Goal: Transaction & Acquisition: Book appointment/travel/reservation

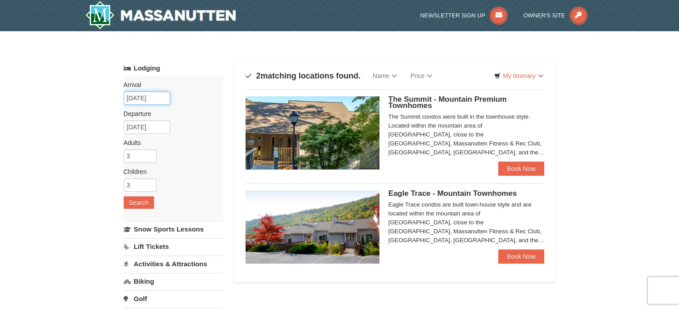
click at [151, 96] on input "[DATE]" at bounding box center [147, 97] width 46 height 13
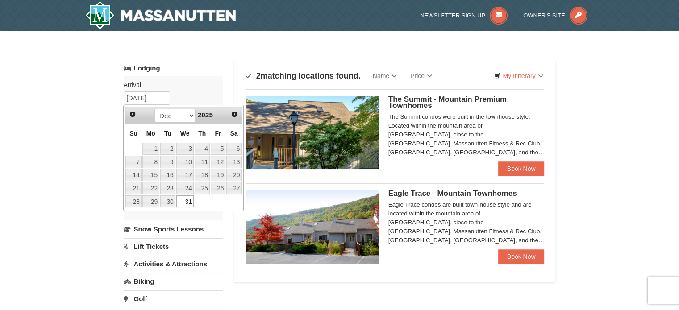
click at [187, 198] on link "31" at bounding box center [184, 201] width 17 height 12
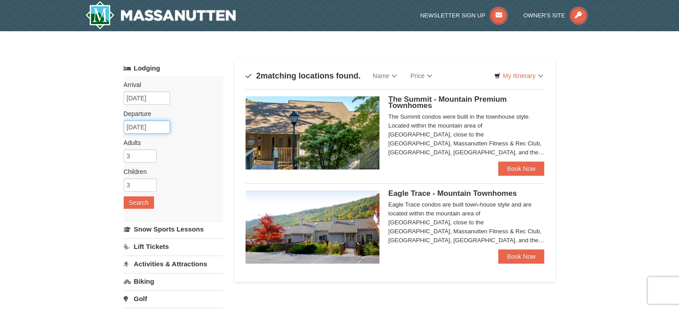
click at [153, 127] on input "[DATE]" at bounding box center [147, 127] width 46 height 13
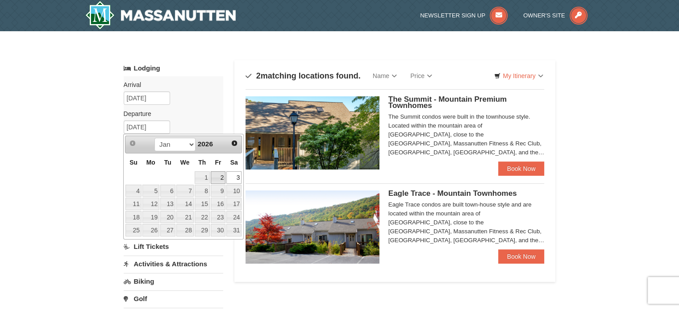
click at [217, 178] on link "2" at bounding box center [218, 177] width 15 height 12
type input "[DATE]"
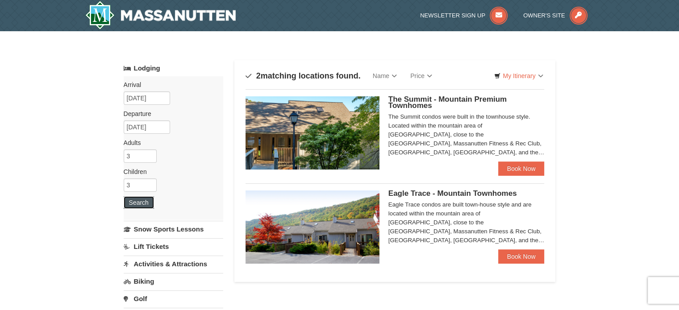
click at [136, 201] on button "Search" at bounding box center [139, 202] width 30 height 12
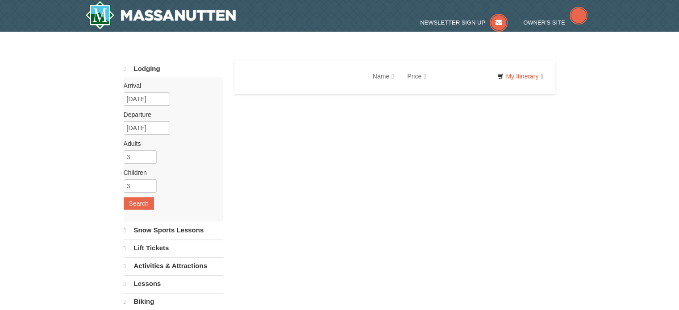
select select "9"
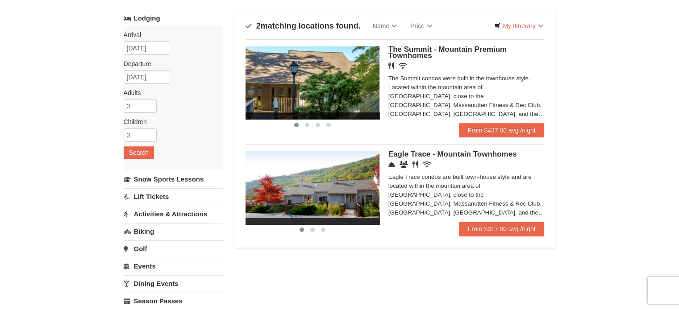
scroll to position [45, 0]
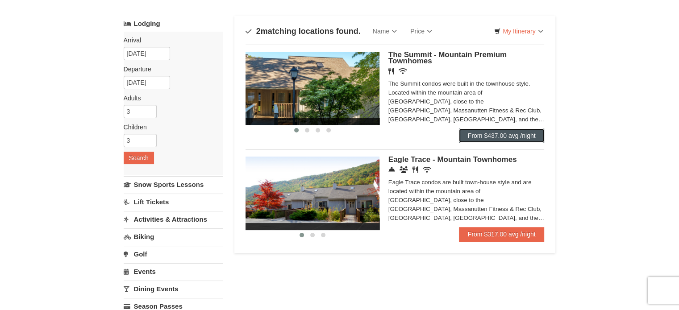
click at [502, 135] on link "From $437.00 avg /night" at bounding box center [502, 136] width 86 height 14
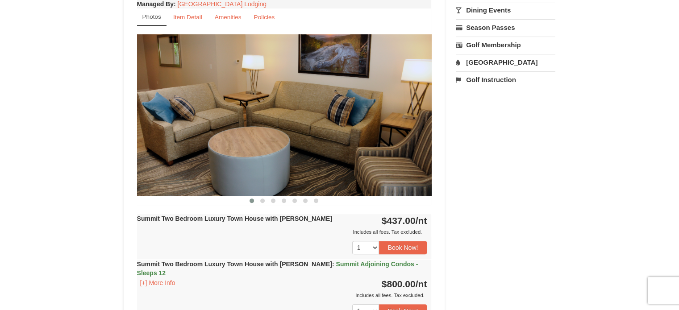
scroll to position [312, 0]
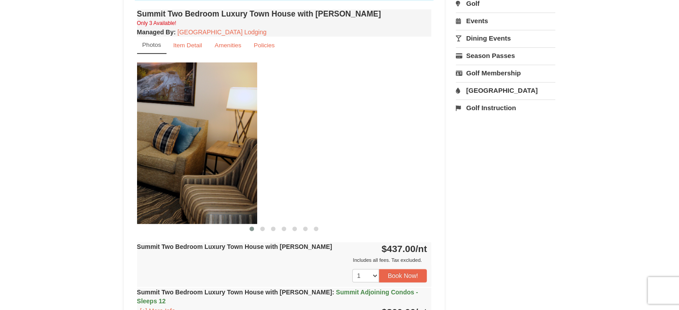
drag, startPoint x: 370, startPoint y: 140, endPoint x: 211, endPoint y: 137, distance: 158.9
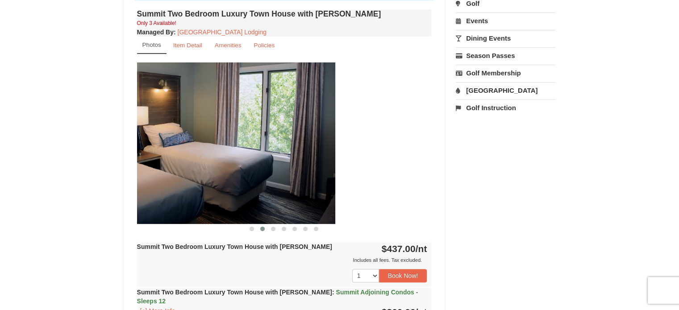
drag, startPoint x: 368, startPoint y: 159, endPoint x: 224, endPoint y: 157, distance: 144.2
click at [236, 157] on img at bounding box center [188, 142] width 295 height 161
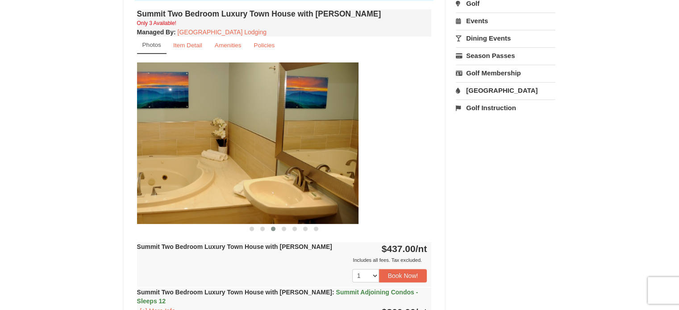
drag, startPoint x: 376, startPoint y: 186, endPoint x: 222, endPoint y: 186, distance: 154.4
click at [223, 186] on img at bounding box center [211, 142] width 295 height 161
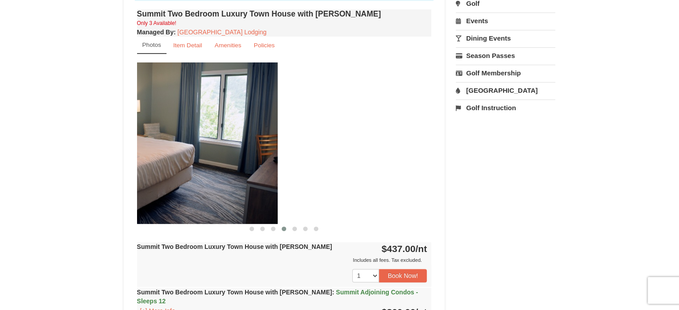
drag, startPoint x: 360, startPoint y: 195, endPoint x: 173, endPoint y: 193, distance: 187.0
click at [175, 191] on img at bounding box center [130, 142] width 295 height 161
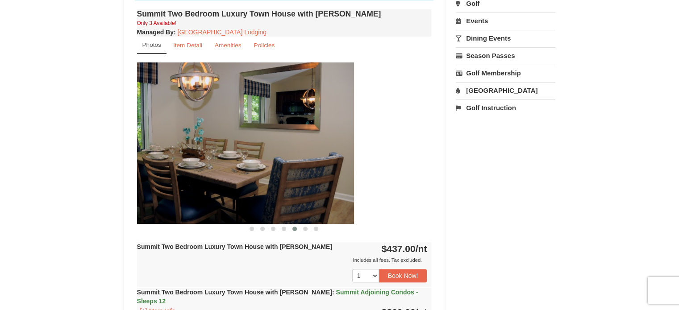
drag, startPoint x: 350, startPoint y: 201, endPoint x: 152, endPoint y: 193, distance: 197.9
click at [160, 193] on img at bounding box center [206, 142] width 295 height 161
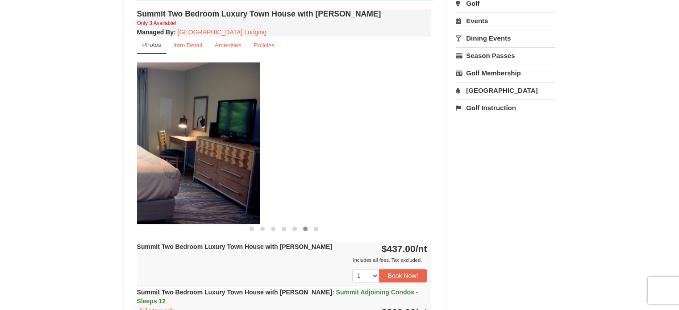
drag, startPoint x: 343, startPoint y: 201, endPoint x: 168, endPoint y: 195, distance: 175.5
click at [171, 195] on img at bounding box center [112, 142] width 295 height 161
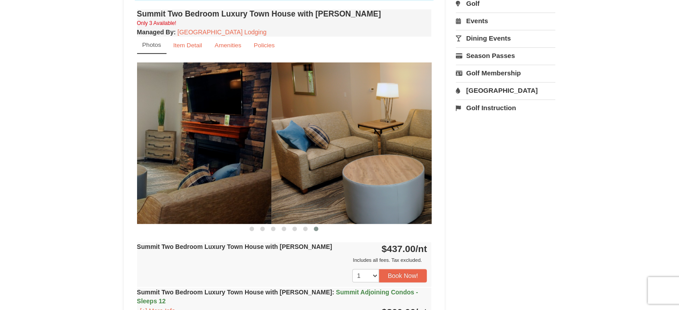
drag, startPoint x: 362, startPoint y: 208, endPoint x: 152, endPoint y: 204, distance: 210.7
click at [159, 198] on img at bounding box center [124, 142] width 295 height 161
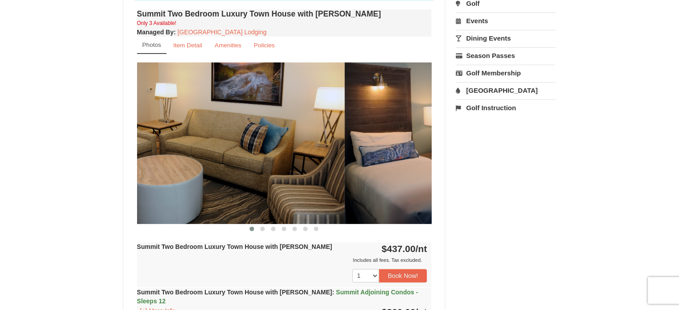
drag, startPoint x: 341, startPoint y: 204, endPoint x: 130, endPoint y: 198, distance: 210.7
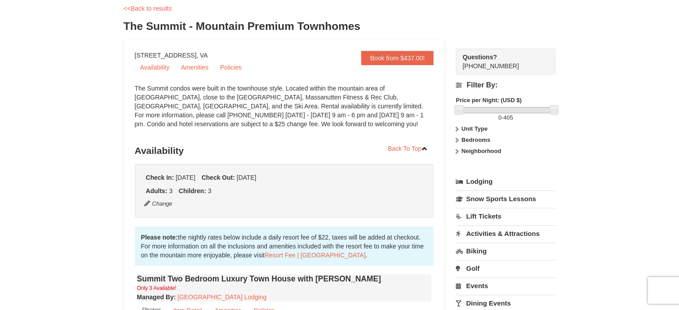
scroll to position [45, 0]
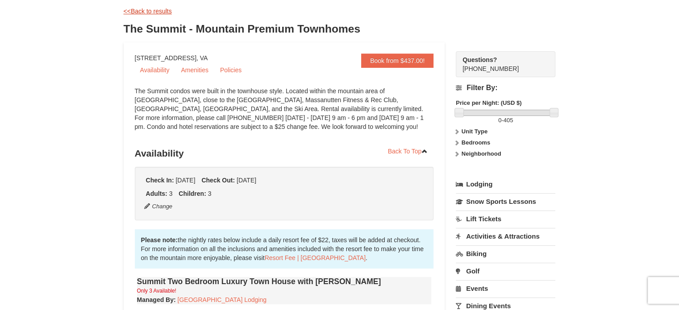
click at [145, 8] on link "<<Back to results" at bounding box center [148, 11] width 48 height 7
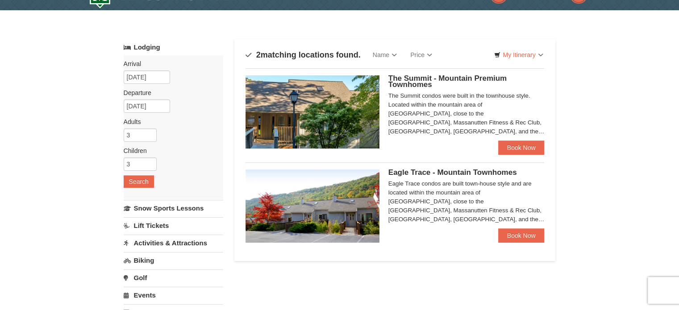
scroll to position [45, 0]
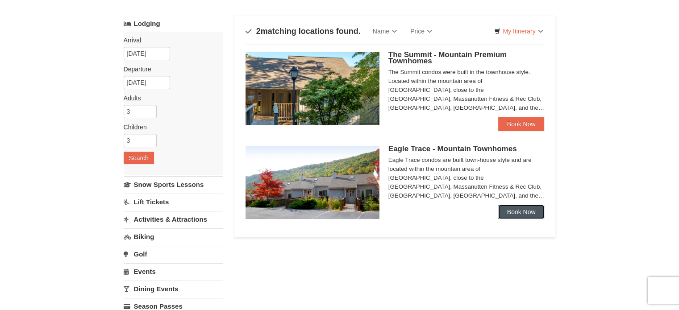
click at [516, 210] on link "Book Now" at bounding box center [521, 212] width 46 height 14
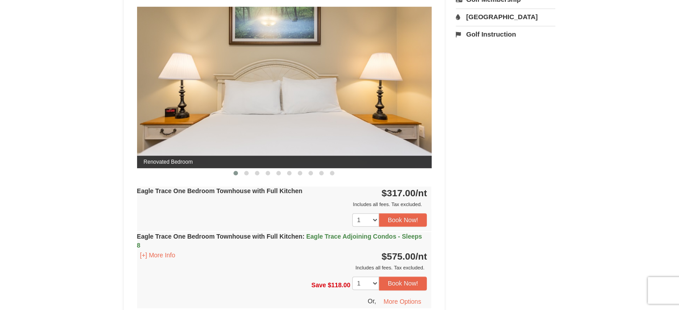
scroll to position [402, 0]
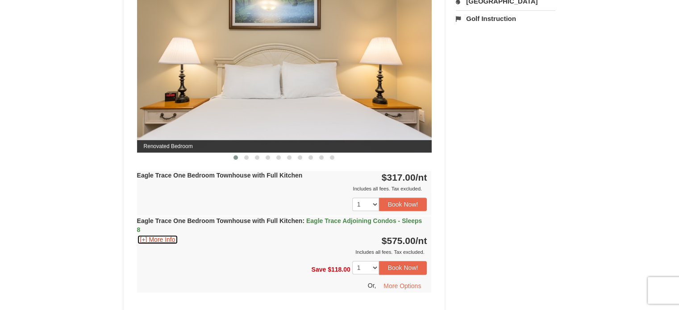
click at [161, 238] on button "[+] More Info" at bounding box center [158, 240] width 42 height 10
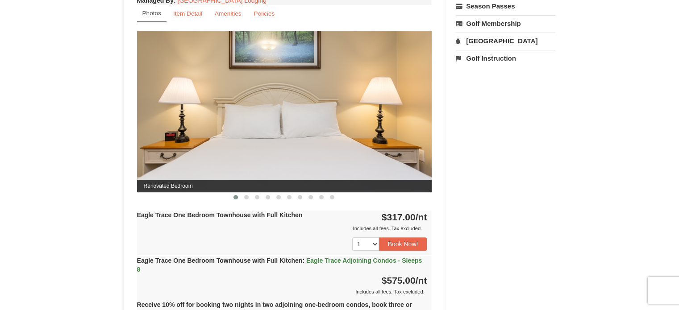
scroll to position [357, 0]
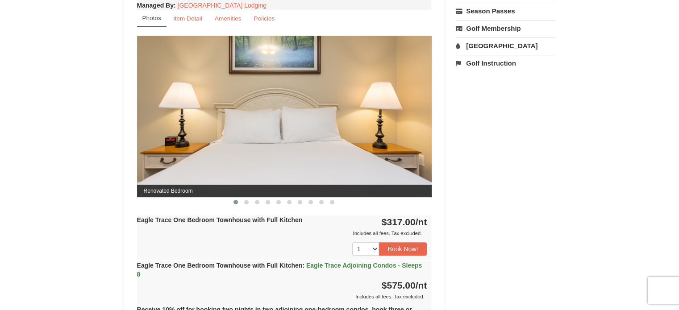
click at [412, 135] on img at bounding box center [284, 116] width 295 height 161
drag, startPoint x: 412, startPoint y: 135, endPoint x: 279, endPoint y: 138, distance: 133.0
click at [286, 138] on img at bounding box center [284, 116] width 295 height 161
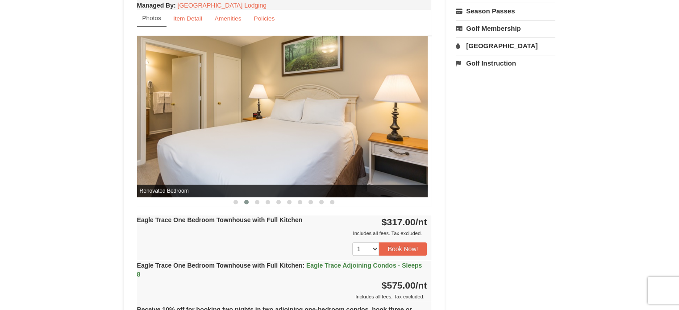
drag, startPoint x: 361, startPoint y: 145, endPoint x: 248, endPoint y: 150, distance: 113.0
click at [251, 150] on img at bounding box center [280, 116] width 295 height 161
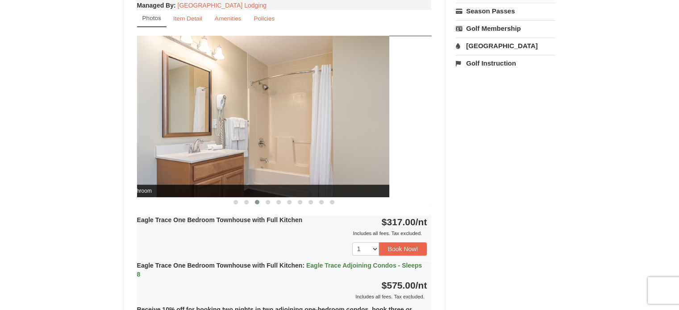
drag, startPoint x: 355, startPoint y: 150, endPoint x: 233, endPoint y: 159, distance: 123.1
click at [252, 156] on img at bounding box center [242, 116] width 295 height 161
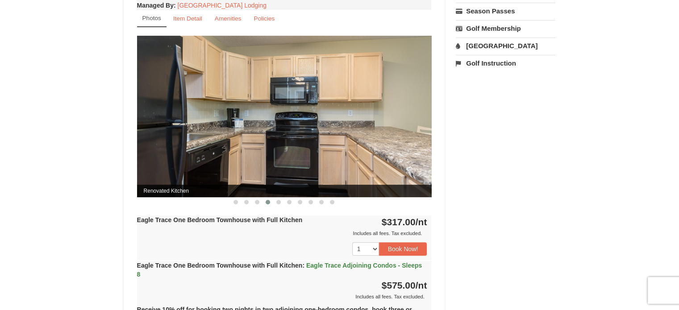
drag, startPoint x: 393, startPoint y: 155, endPoint x: 258, endPoint y: 160, distance: 135.3
click at [266, 159] on img at bounding box center [284, 116] width 295 height 161
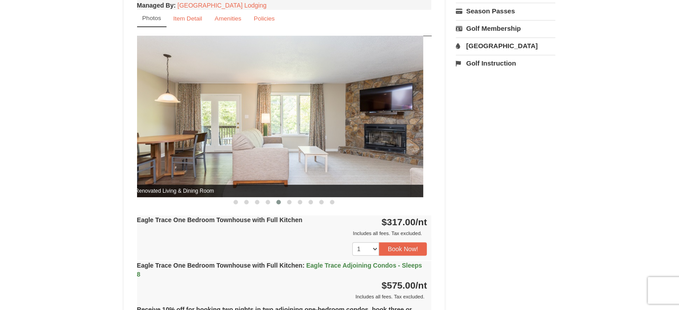
drag, startPoint x: 375, startPoint y: 154, endPoint x: 222, endPoint y: 160, distance: 153.2
click at [249, 158] on img at bounding box center [276, 116] width 295 height 161
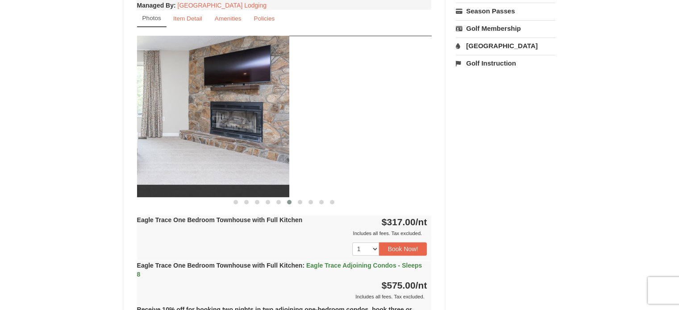
drag, startPoint x: 360, startPoint y: 162, endPoint x: 175, endPoint y: 169, distance: 184.5
click at [173, 165] on img at bounding box center [142, 116] width 295 height 161
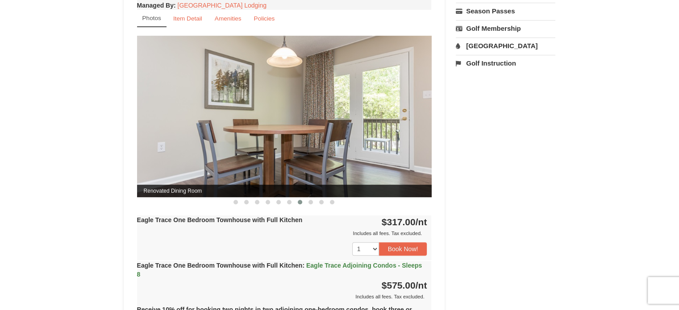
drag, startPoint x: 353, startPoint y: 165, endPoint x: 247, endPoint y: 169, distance: 105.9
click at [248, 169] on img at bounding box center [284, 116] width 295 height 161
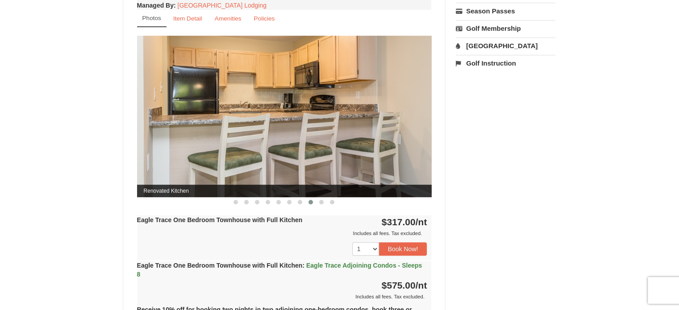
drag, startPoint x: 407, startPoint y: 164, endPoint x: 202, endPoint y: 168, distance: 204.9
click at [206, 167] on img at bounding box center [284, 116] width 295 height 161
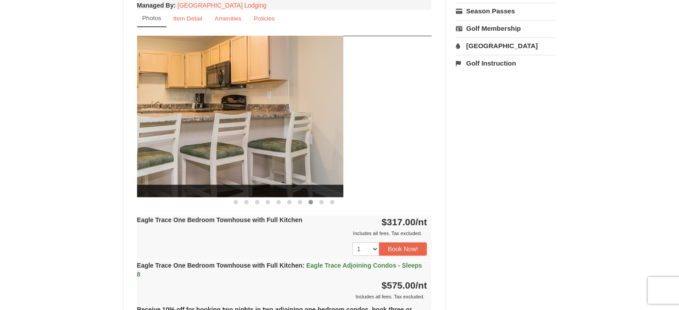
drag, startPoint x: 299, startPoint y: 152, endPoint x: 227, endPoint y: 156, distance: 71.5
click at [236, 155] on img at bounding box center [196, 116] width 295 height 161
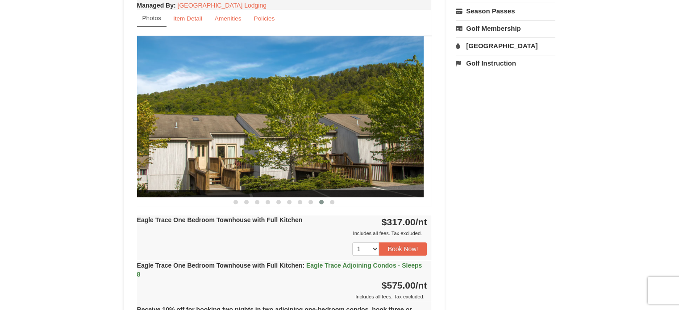
drag, startPoint x: 369, startPoint y: 158, endPoint x: 158, endPoint y: 170, distance: 211.5
click at [194, 164] on img at bounding box center [276, 116] width 295 height 161
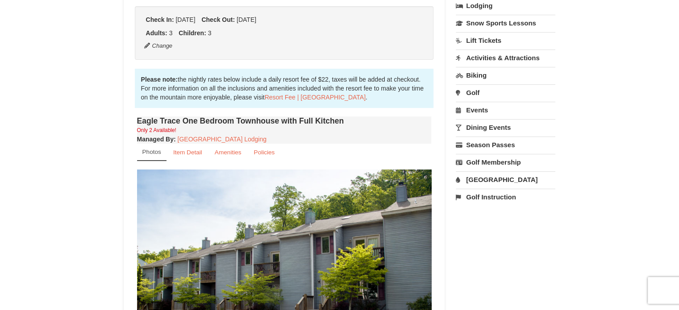
scroll to position [179, 0]
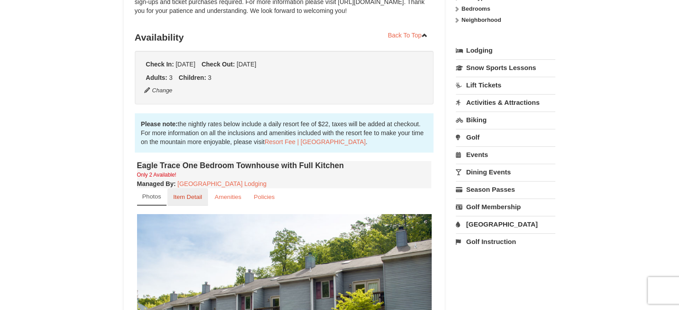
click at [187, 198] on small "Item Detail" at bounding box center [187, 197] width 29 height 7
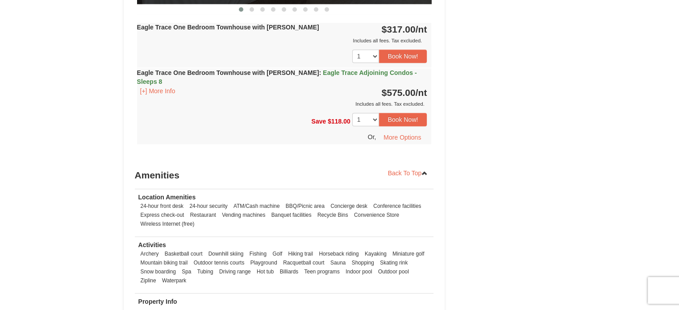
scroll to position [982, 0]
